Goal: Information Seeking & Learning: Find specific fact

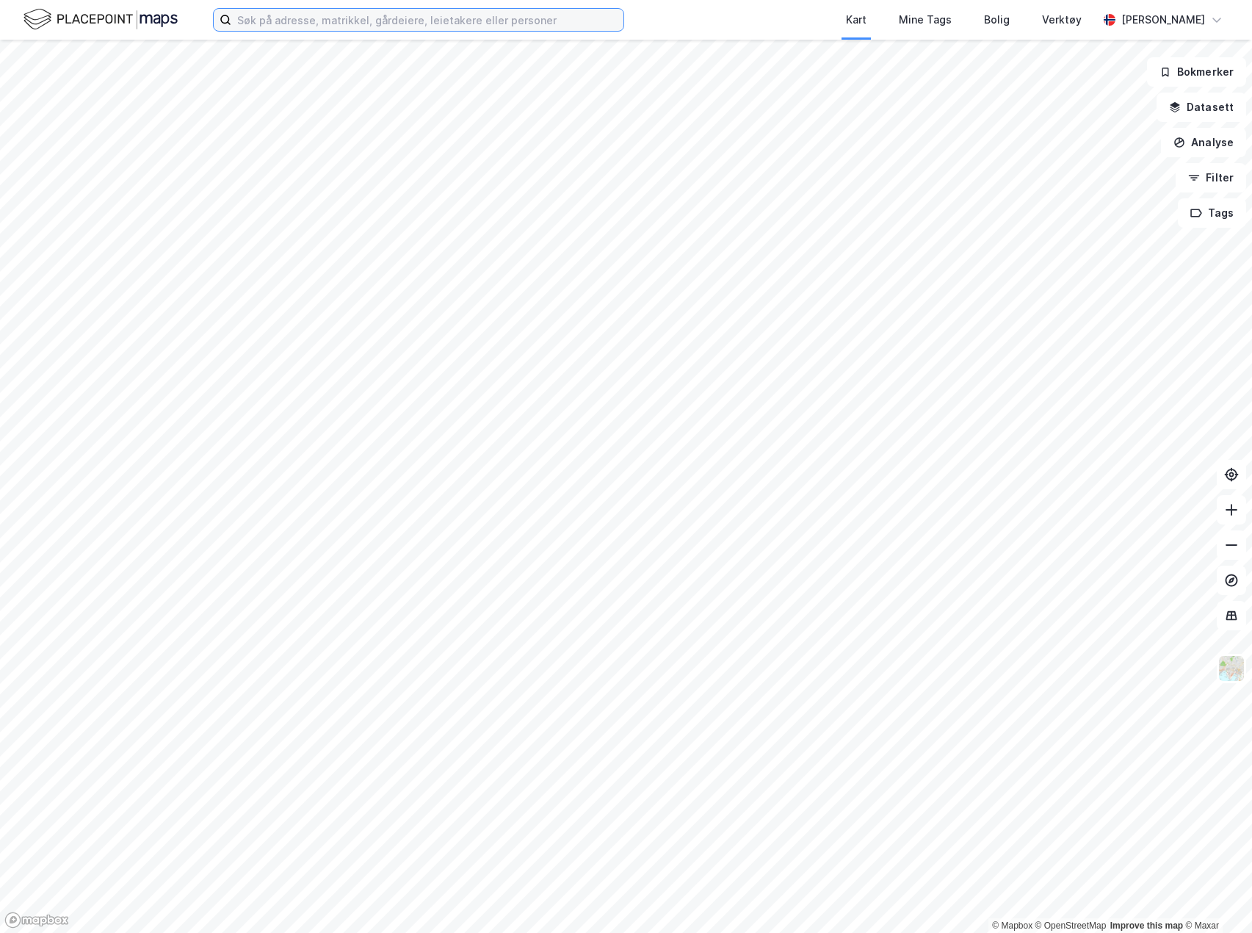
click at [378, 24] on input at bounding box center [427, 20] width 392 height 22
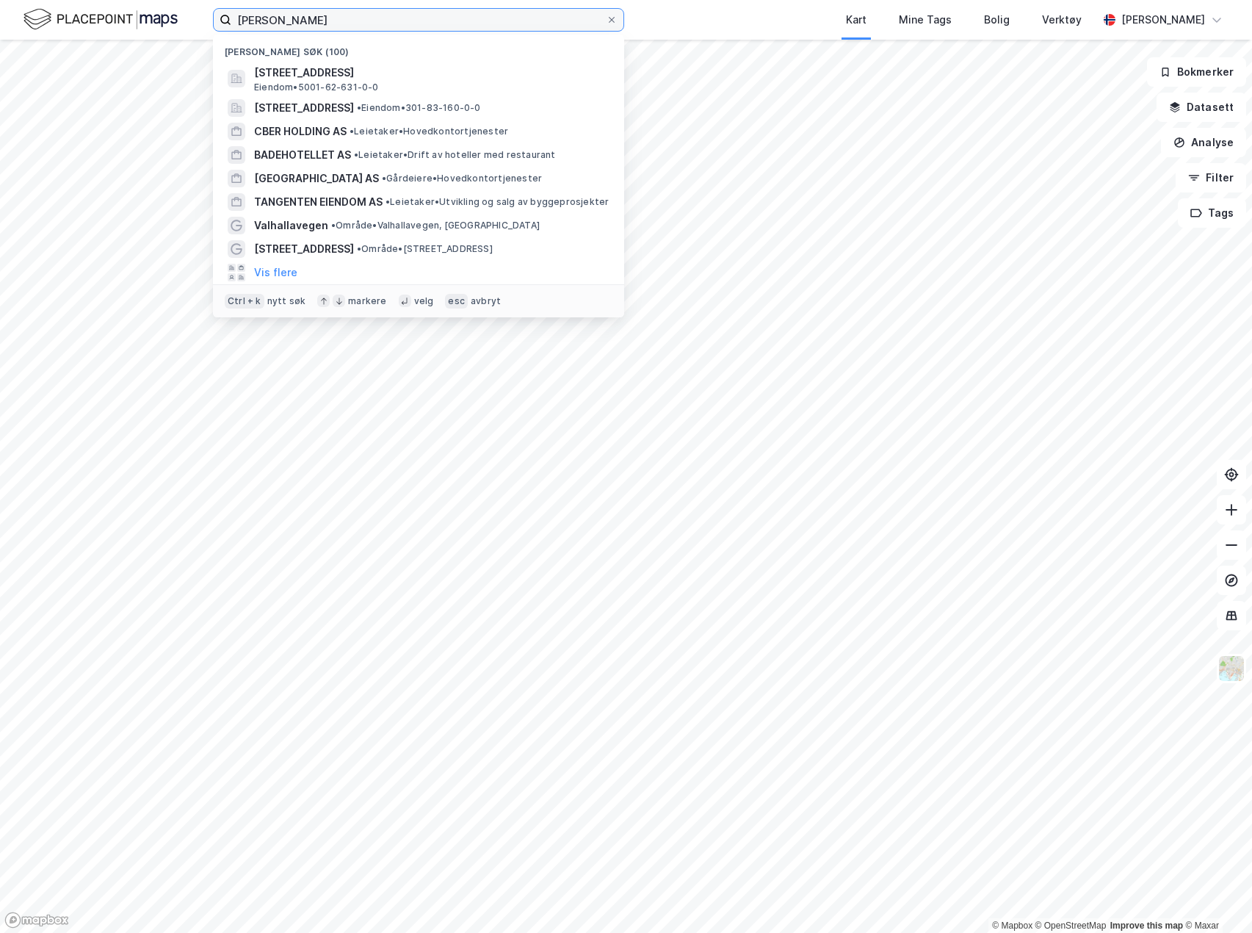
type input "[PERSON_NAME]"
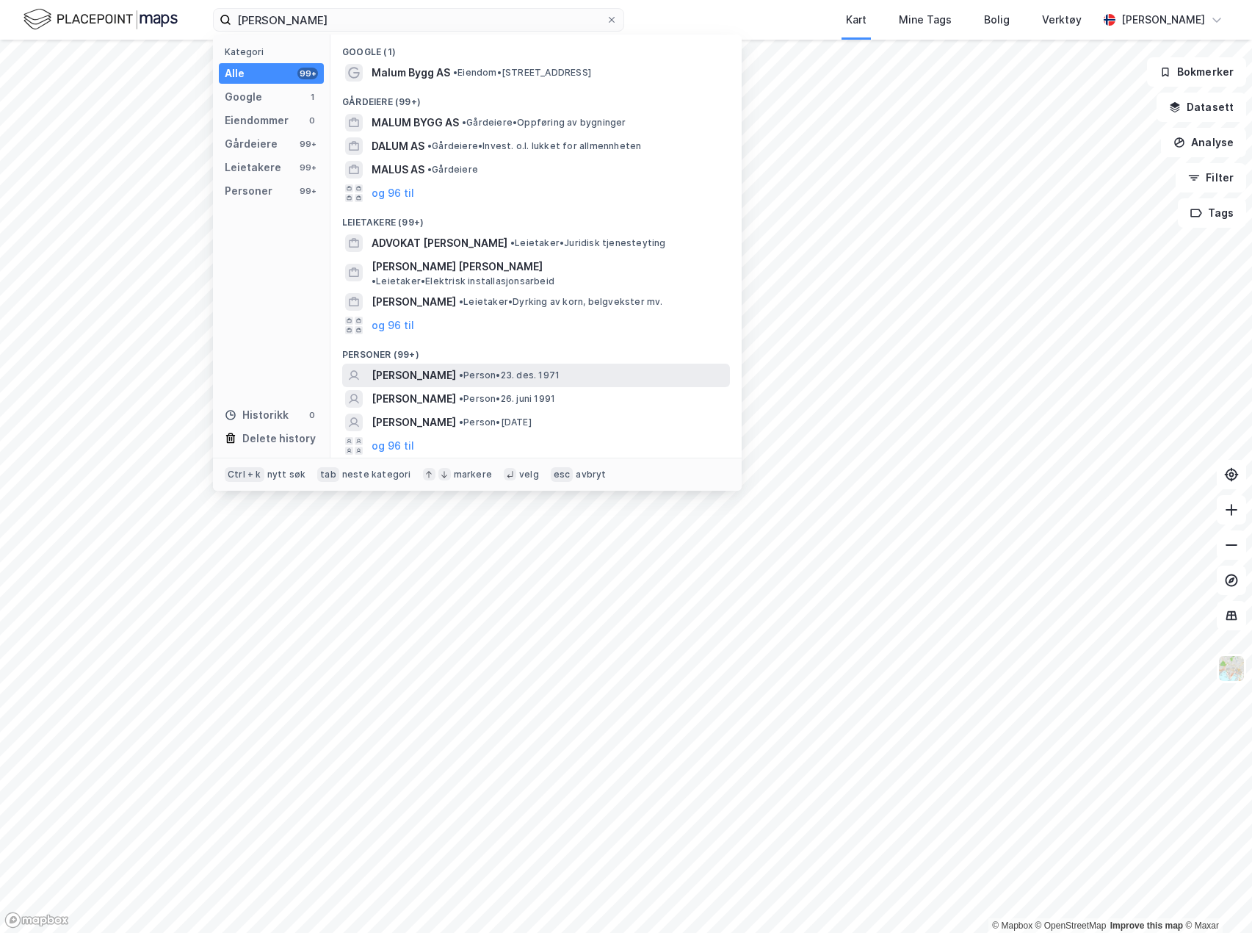
click at [449, 366] on span "[PERSON_NAME]" at bounding box center [414, 375] width 84 height 18
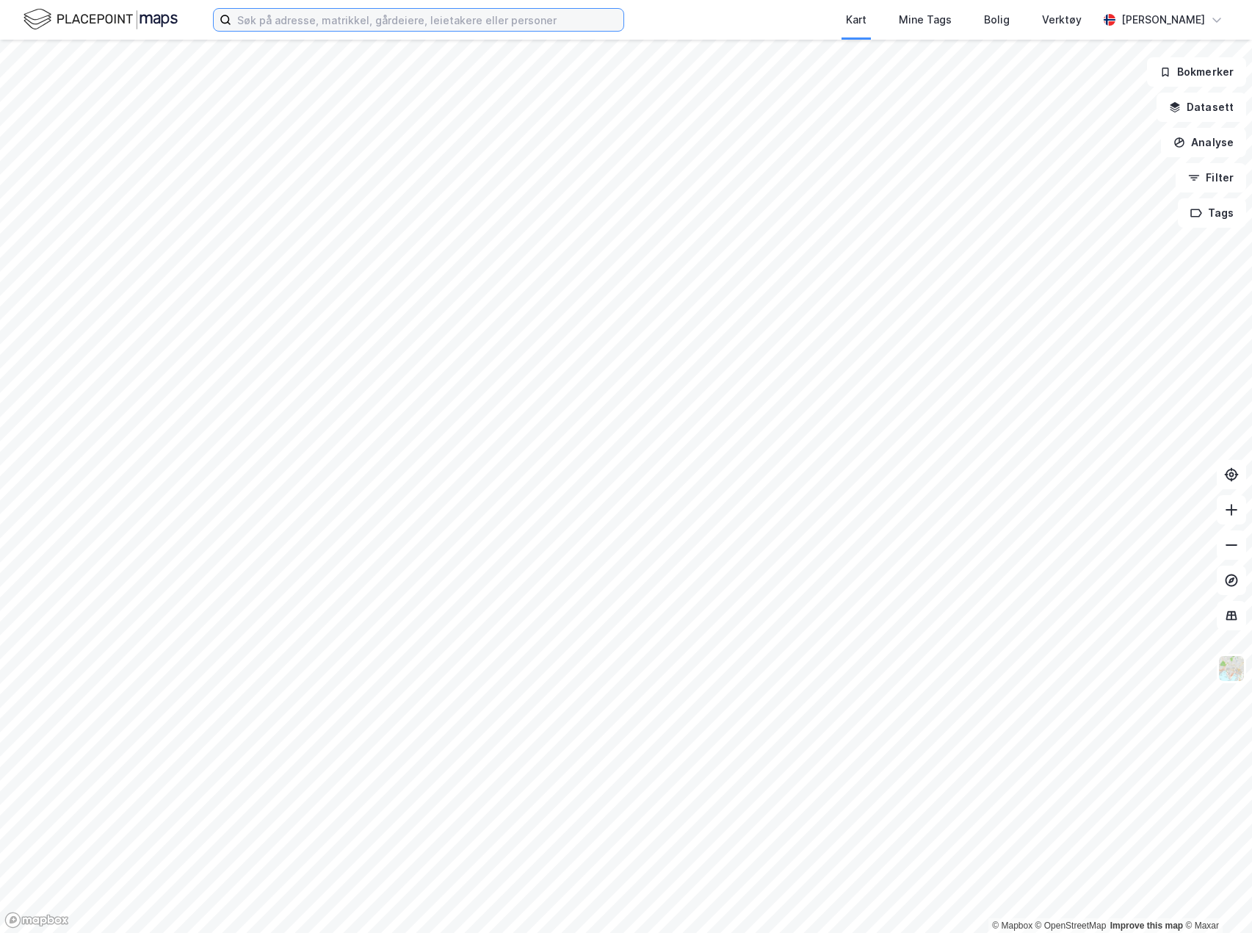
click at [486, 26] on input at bounding box center [427, 20] width 392 height 22
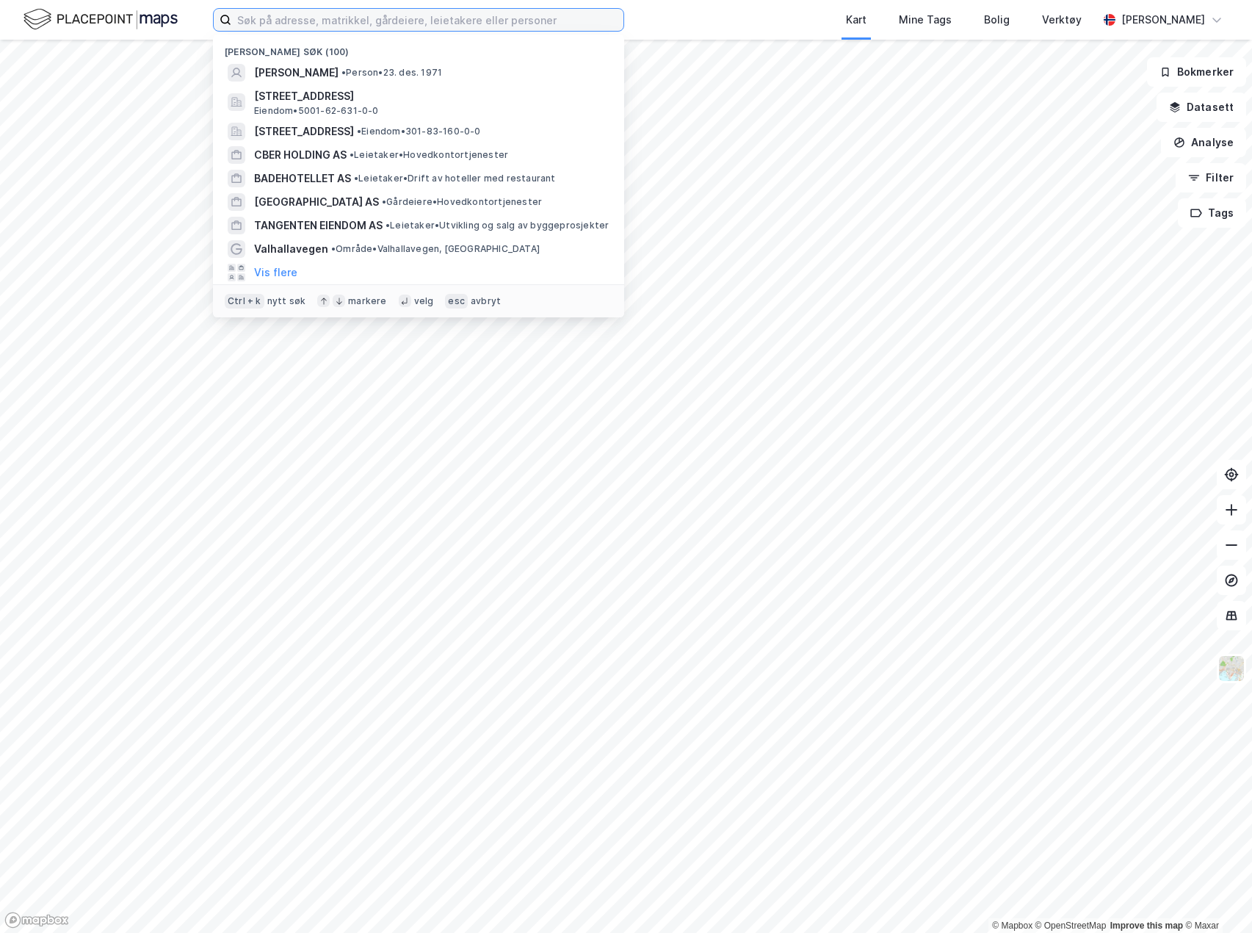
click at [483, 15] on input at bounding box center [427, 20] width 392 height 22
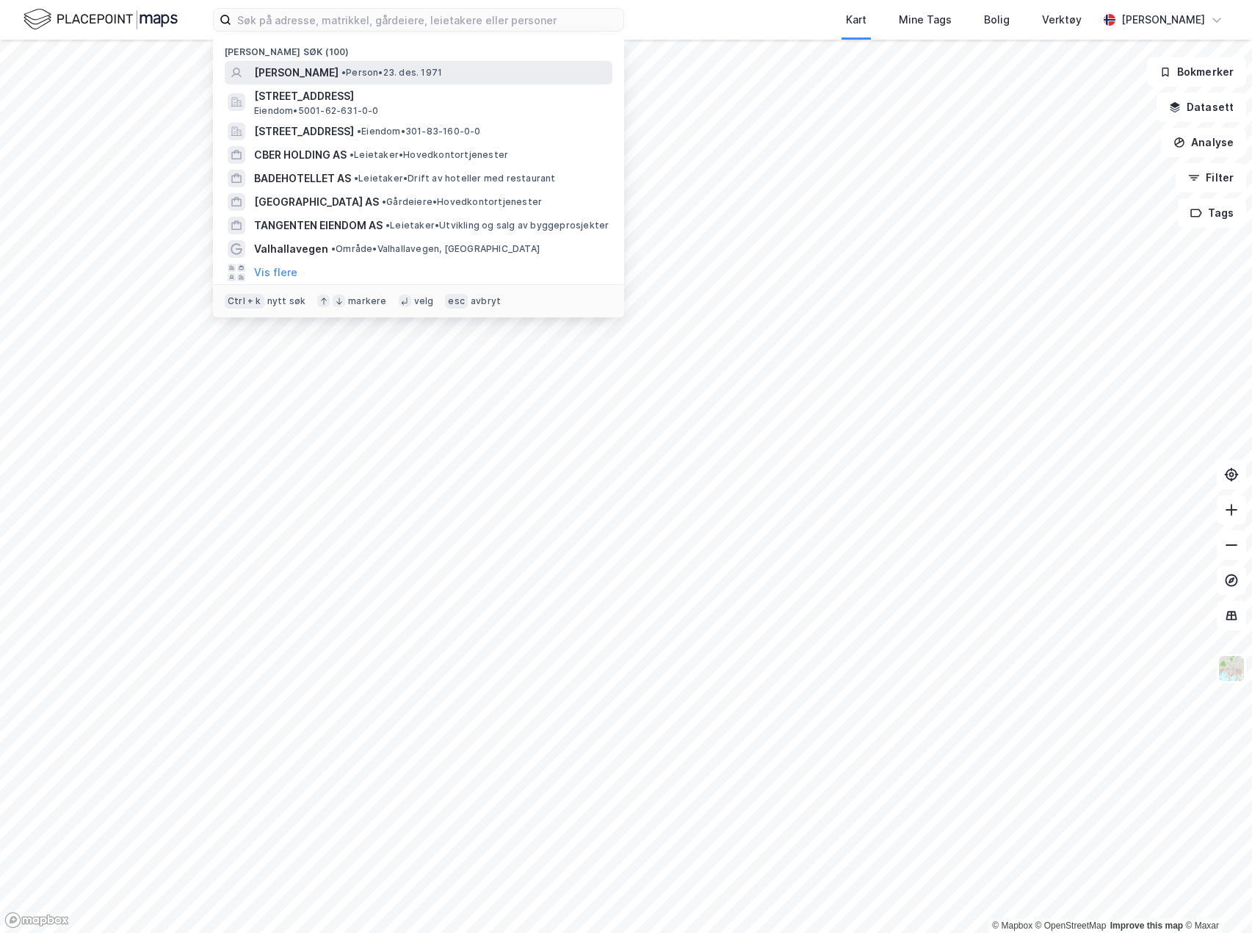
click at [316, 75] on span "[PERSON_NAME]" at bounding box center [296, 73] width 84 height 18
